Goal: Task Accomplishment & Management: Use online tool/utility

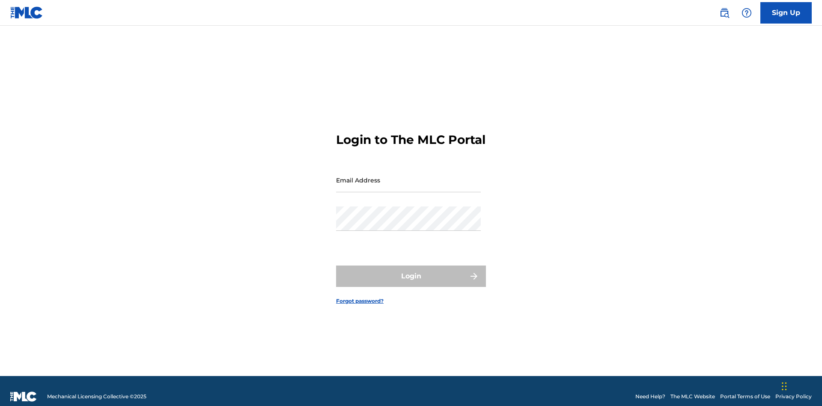
scroll to position [11, 0]
click at [409, 176] on input "Email Address" at bounding box center [408, 180] width 145 height 24
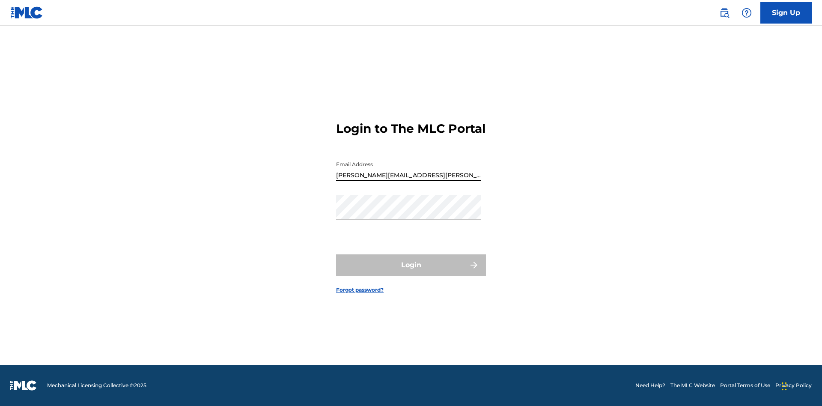
type input "[PERSON_NAME][EMAIL_ADDRESS][PERSON_NAME][DOMAIN_NAME]"
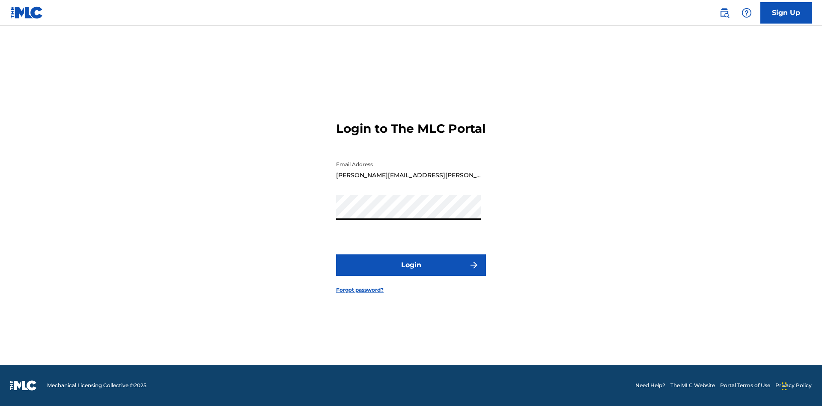
click at [411, 272] on button "Login" at bounding box center [411, 264] width 150 height 21
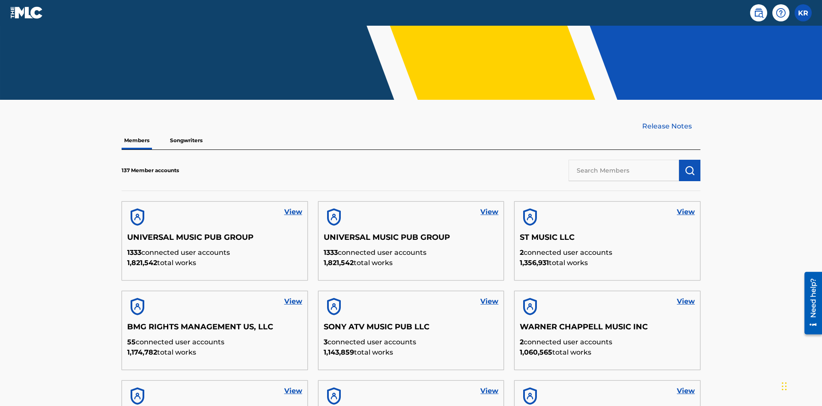
click at [624, 160] on input "text" at bounding box center [624, 170] width 110 height 21
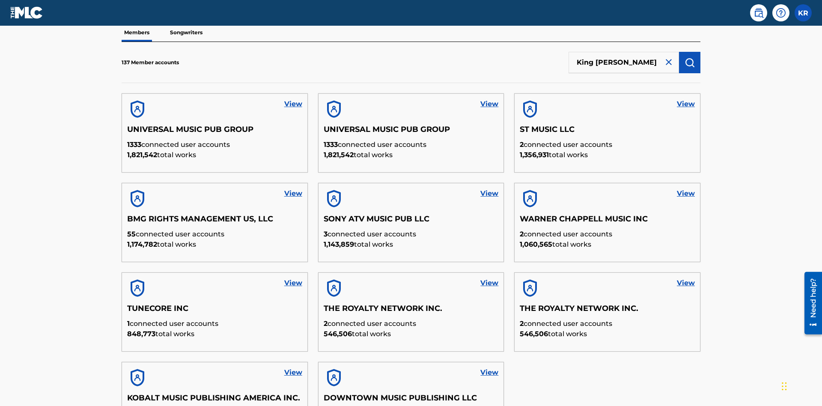
scroll to position [87, 0]
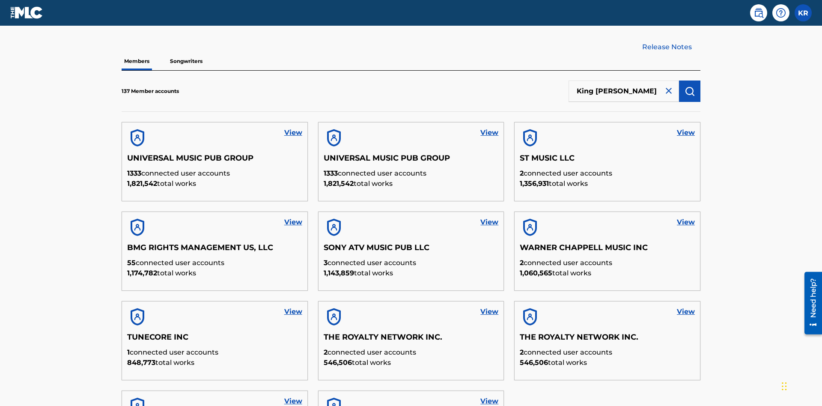
type input "King [PERSON_NAME]"
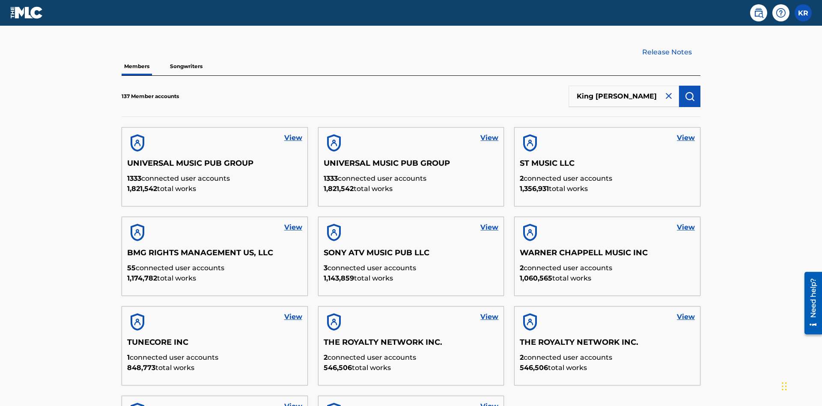
click at [690, 91] on img "submit" at bounding box center [690, 96] width 10 height 10
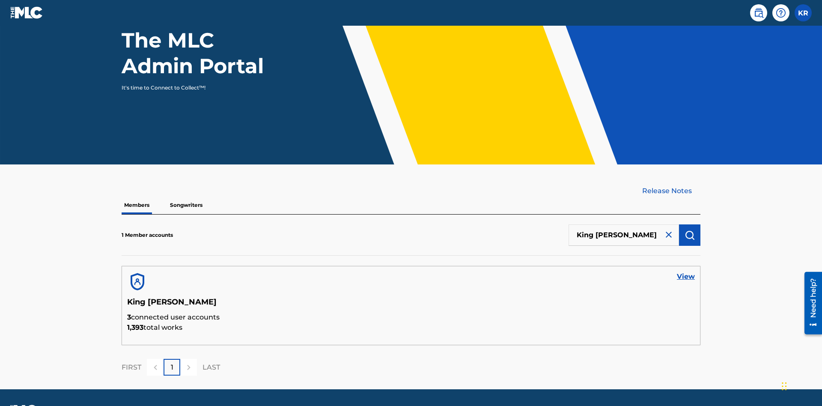
click at [686, 271] on link "View" at bounding box center [686, 276] width 18 height 10
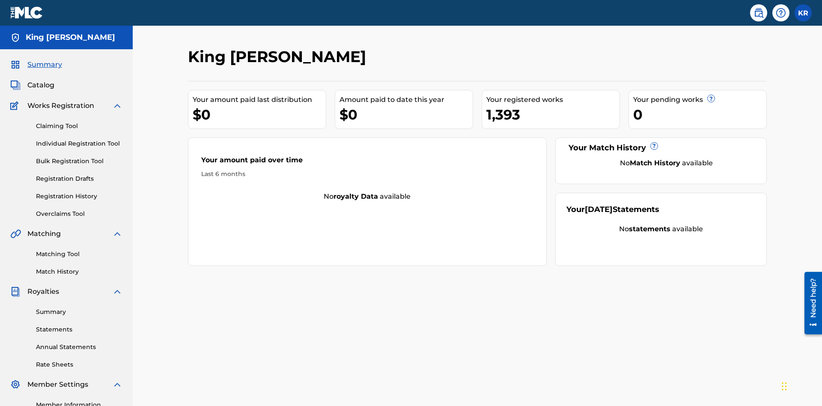
click at [79, 157] on link "Bulk Registration Tool" at bounding box center [79, 161] width 87 height 9
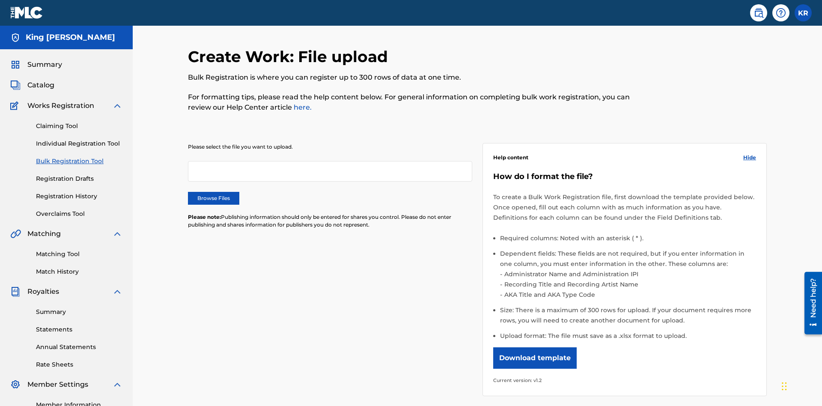
scroll to position [0, 188]
